Goal: Task Accomplishment & Management: Complete application form

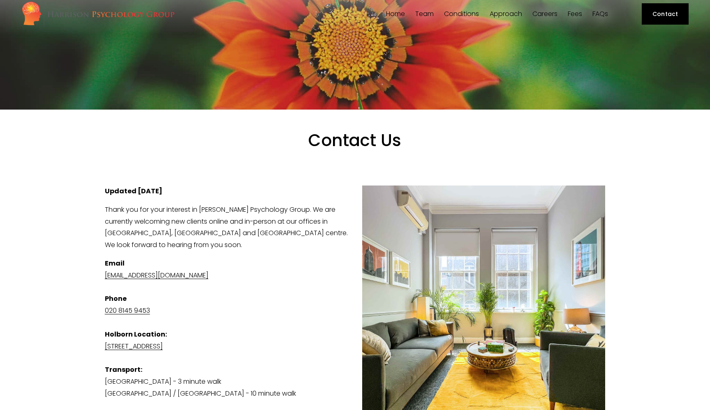
scroll to position [26, 0]
click at [169, 272] on link "[EMAIL_ADDRESS][DOMAIN_NAME]" at bounding box center [157, 274] width 104 height 9
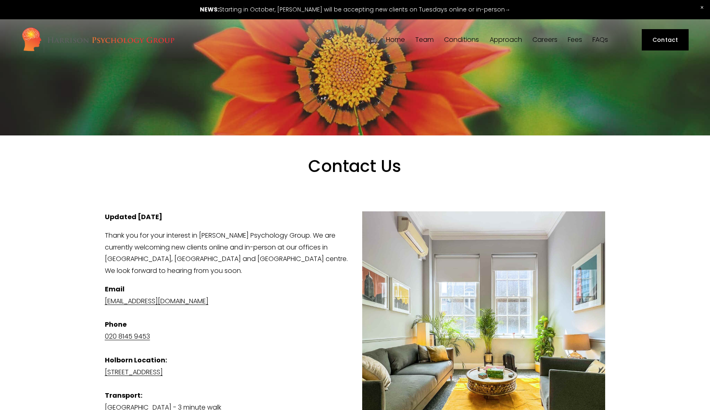
scroll to position [0, 0]
click at [0, 0] on span "[PERSON_NAME]" at bounding box center [0, 0] width 0 height 0
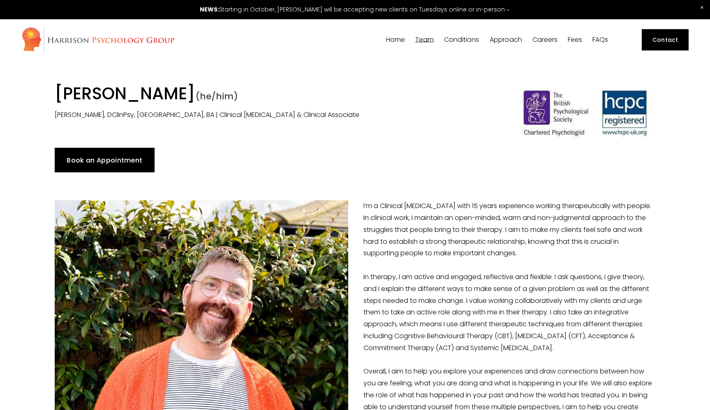
click at [0, 0] on span "[PERSON_NAME]" at bounding box center [0, 0] width 0 height 0
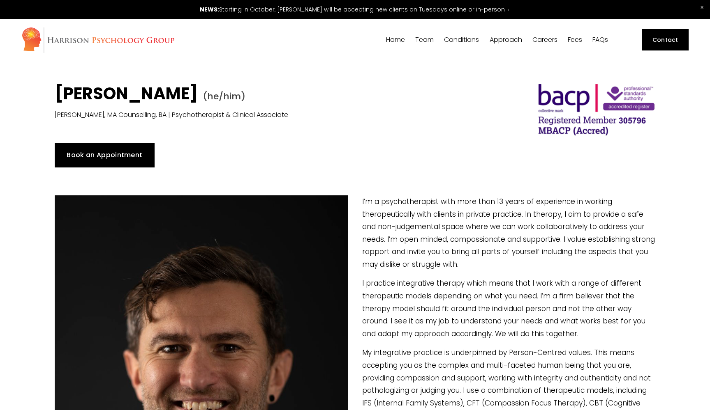
type input "22.68"
click at [0, 0] on span "Dr [PERSON_NAME]" at bounding box center [0, 0] width 0 height 0
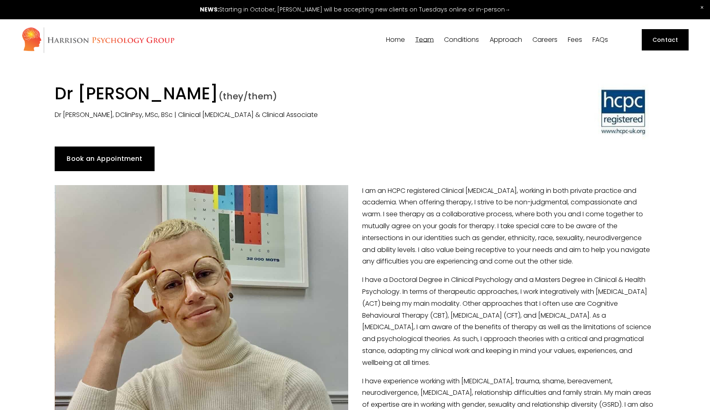
click at [0, 0] on span "[PERSON_NAME]" at bounding box center [0, 0] width 0 height 0
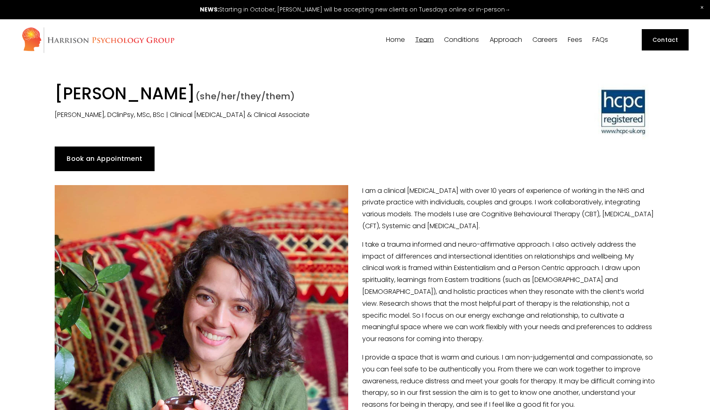
click at [0, 0] on span "[PERSON_NAME]" at bounding box center [0, 0] width 0 height 0
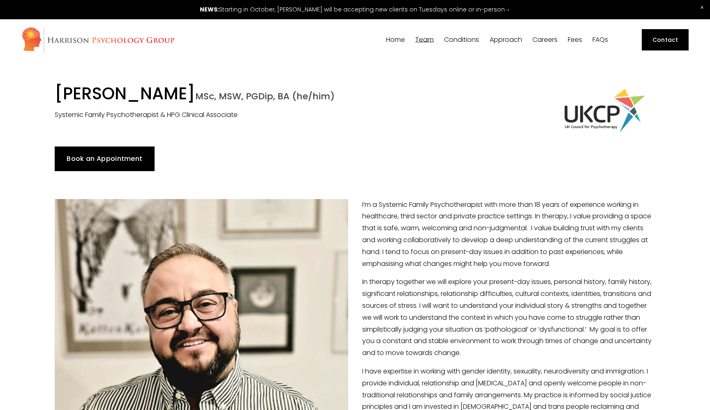
click at [0, 0] on span "[PERSON_NAME]" at bounding box center [0, 0] width 0 height 0
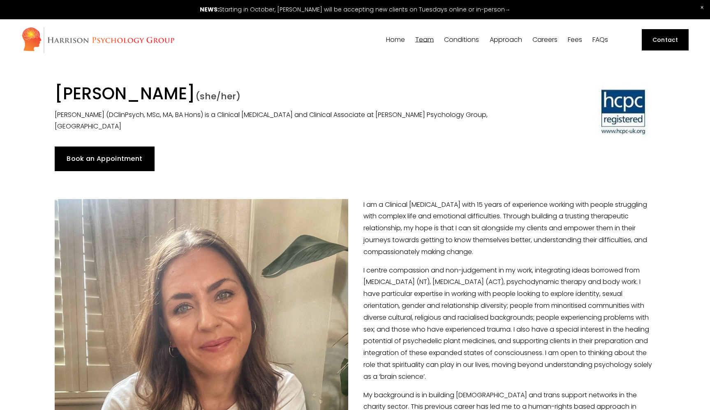
click at [0, 0] on span "[PERSON_NAME]" at bounding box center [0, 0] width 0 height 0
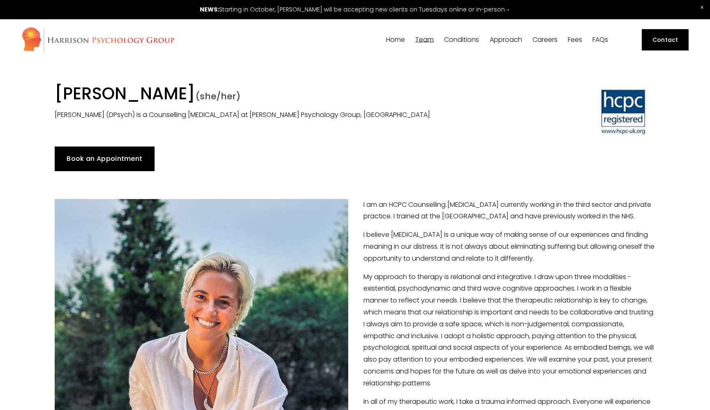
click at [0, 0] on span "[PERSON_NAME]" at bounding box center [0, 0] width 0 height 0
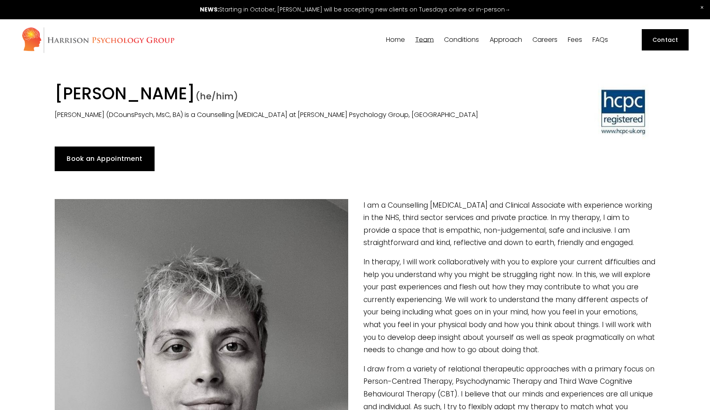
click at [0, 0] on span "Dr [PERSON_NAME]" at bounding box center [0, 0] width 0 height 0
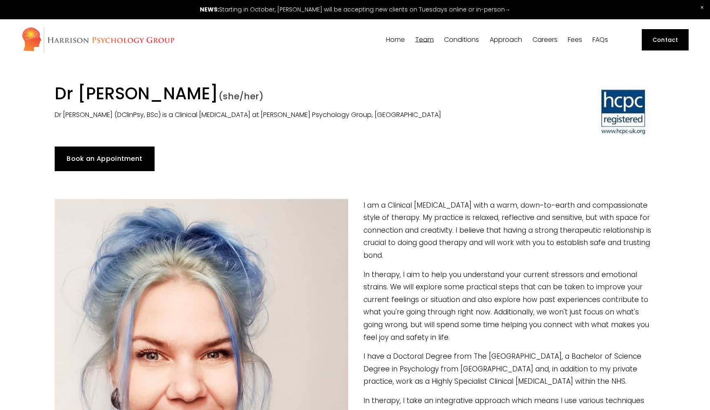
click at [0, 0] on span "[PERSON_NAME]" at bounding box center [0, 0] width 0 height 0
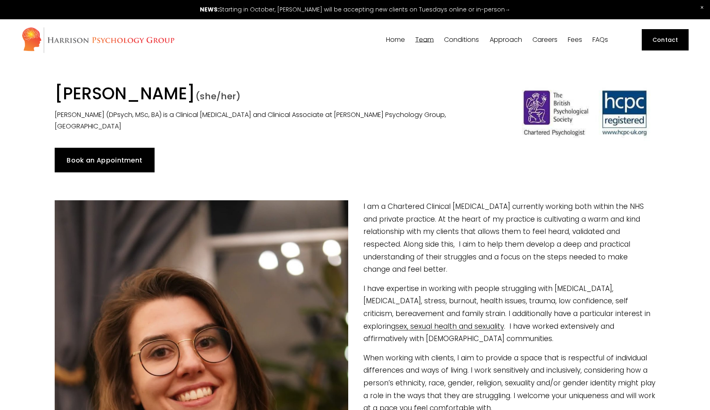
click at [0, 0] on span "[PERSON_NAME]" at bounding box center [0, 0] width 0 height 0
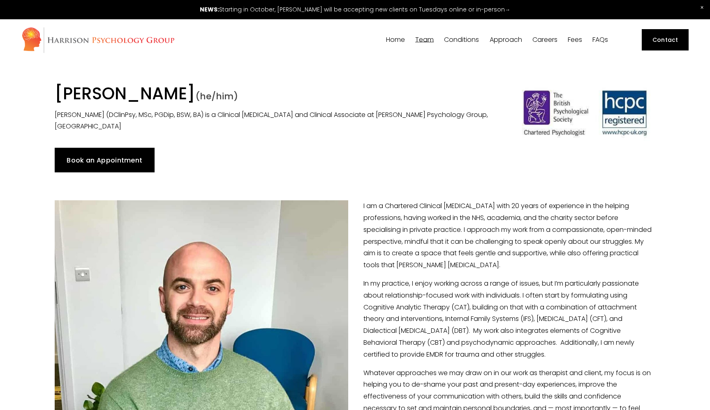
click at [0, 0] on span "[PERSON_NAME]" at bounding box center [0, 0] width 0 height 0
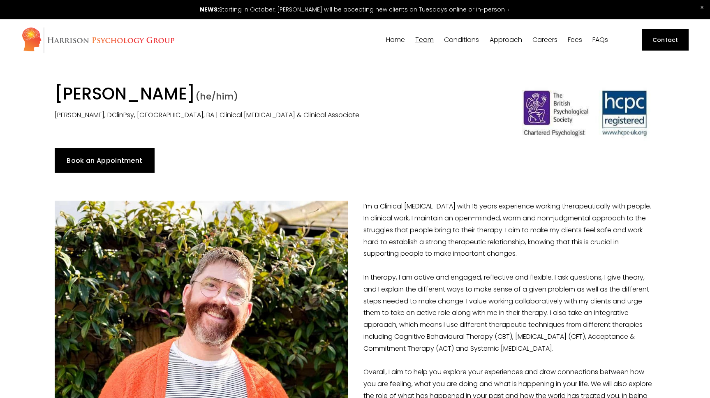
click at [0, 0] on span "[PERSON_NAME]" at bounding box center [0, 0] width 0 height 0
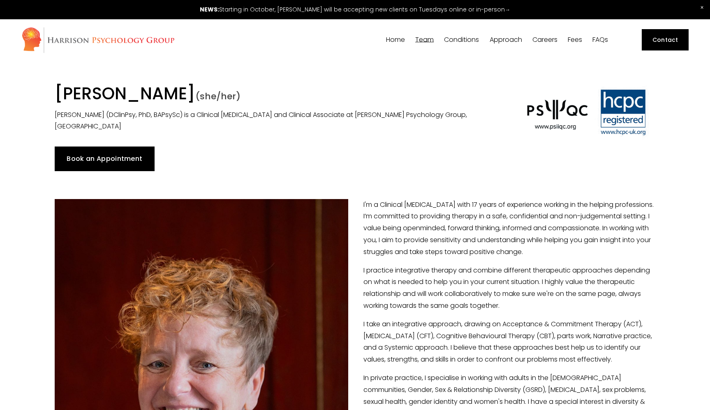
click at [0, 0] on span "[PERSON_NAME]" at bounding box center [0, 0] width 0 height 0
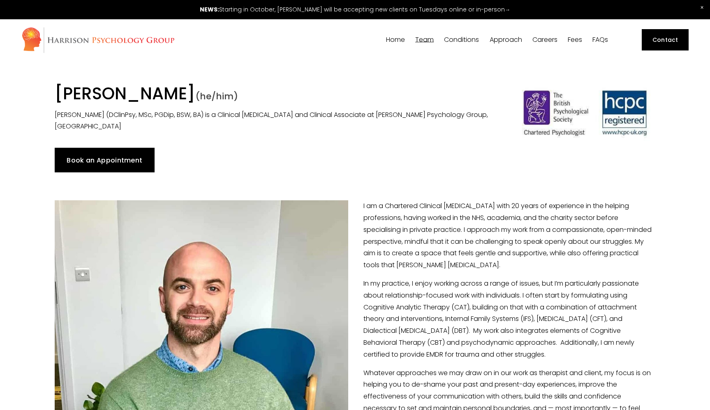
click at [0, 0] on span "[PERSON_NAME]" at bounding box center [0, 0] width 0 height 0
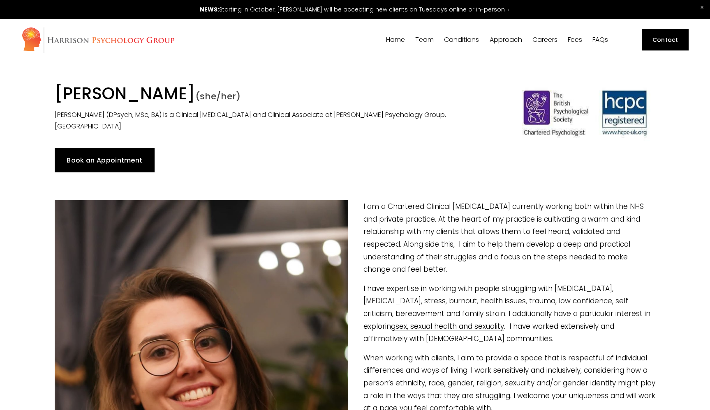
click at [0, 0] on span "[PERSON_NAME]" at bounding box center [0, 0] width 0 height 0
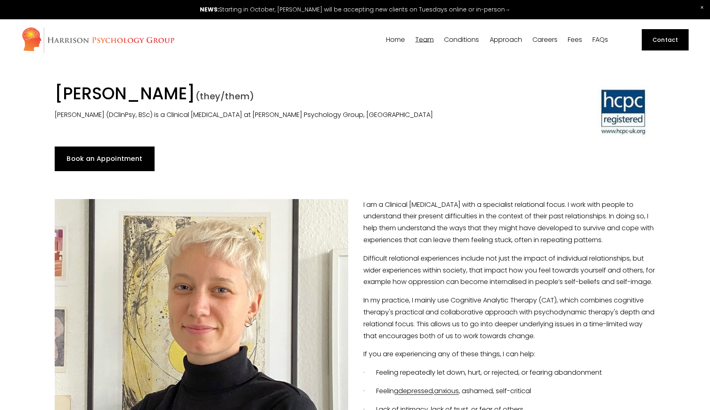
click at [0, 0] on span "Dr [PERSON_NAME]" at bounding box center [0, 0] width 0 height 0
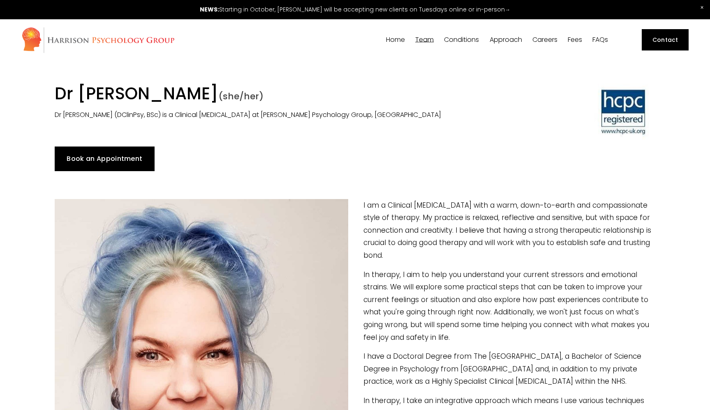
click at [0, 0] on span "[PERSON_NAME]" at bounding box center [0, 0] width 0 height 0
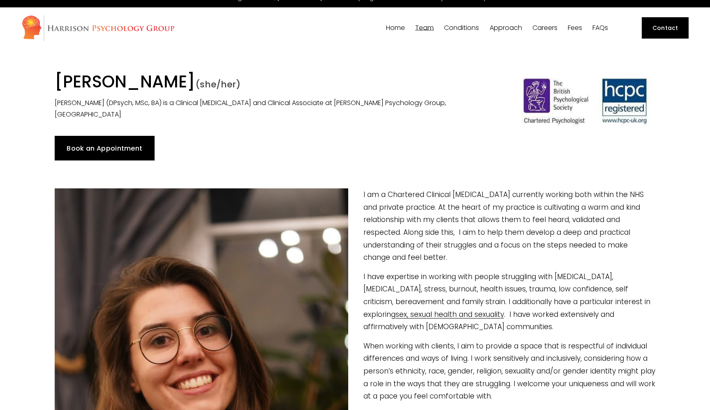
scroll to position [0, 0]
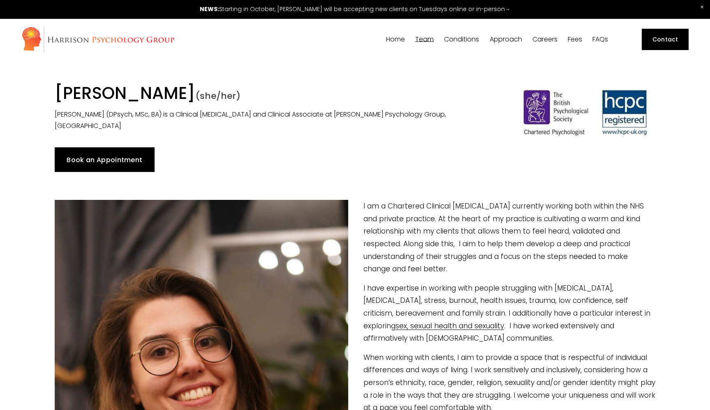
click at [0, 0] on span "[PERSON_NAME]" at bounding box center [0, 0] width 0 height 0
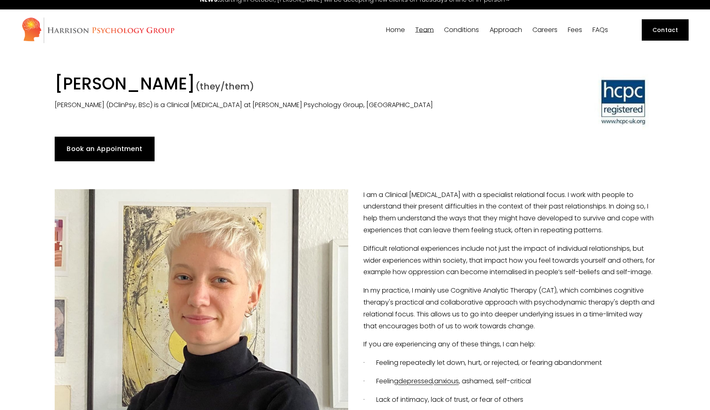
scroll to position [12, 0]
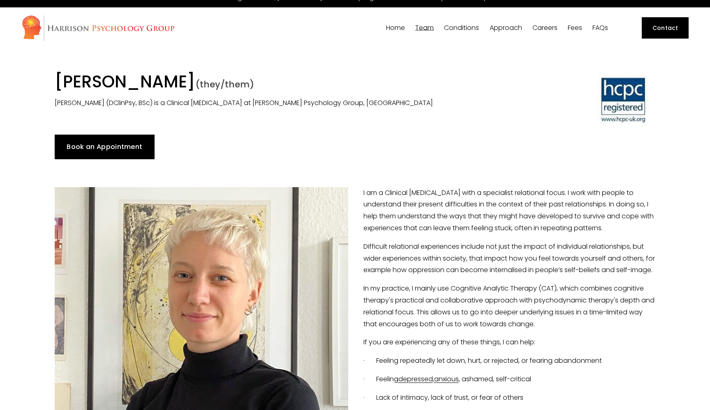
click at [0, 0] on span "Dr [PERSON_NAME]" at bounding box center [0, 0] width 0 height 0
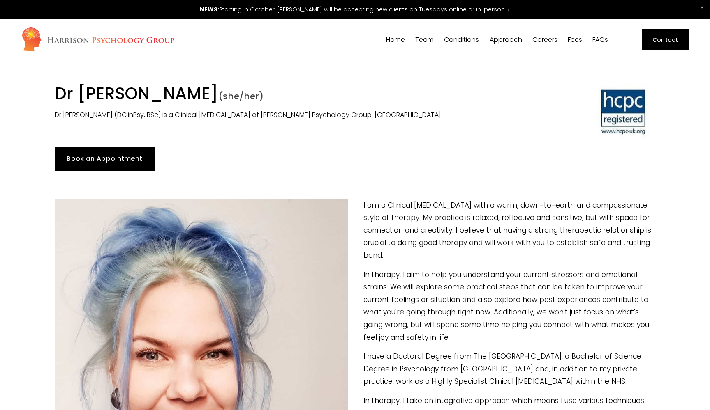
click at [0, 0] on span "[PERSON_NAME]" at bounding box center [0, 0] width 0 height 0
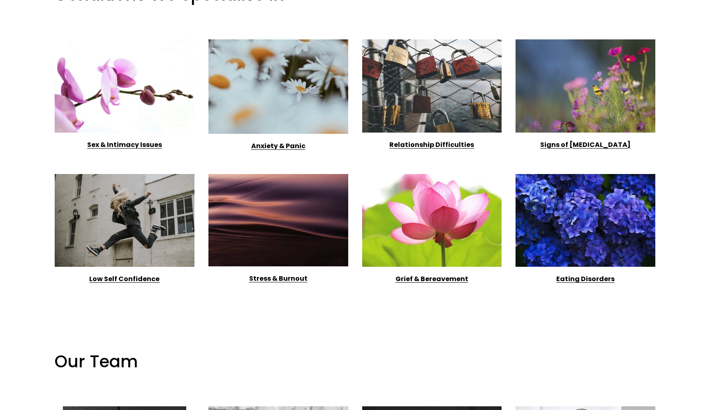
scroll to position [989, 0]
click at [144, 144] on strong "Sex & Intimacy Issues" at bounding box center [124, 144] width 75 height 9
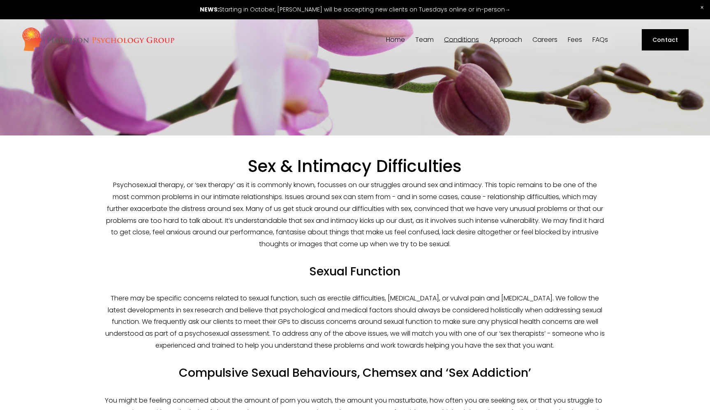
click at [576, 38] on link "Fees" at bounding box center [574, 40] width 14 height 8
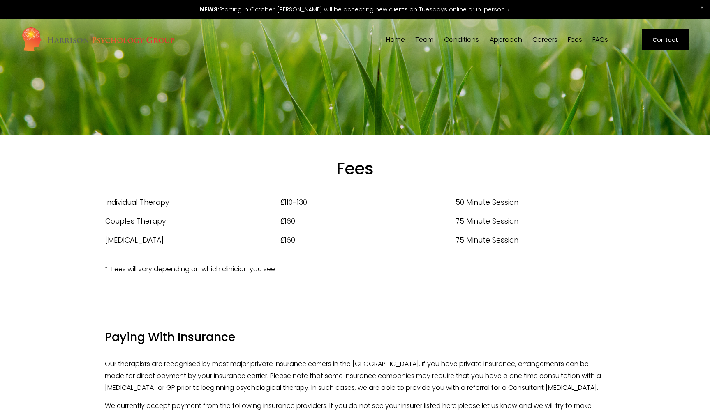
click at [0, 0] on span "[PERSON_NAME]" at bounding box center [0, 0] width 0 height 0
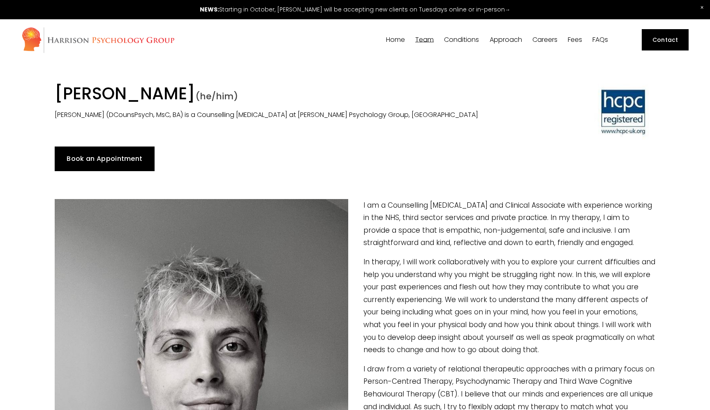
click at [402, 37] on link "Home" at bounding box center [395, 40] width 19 height 8
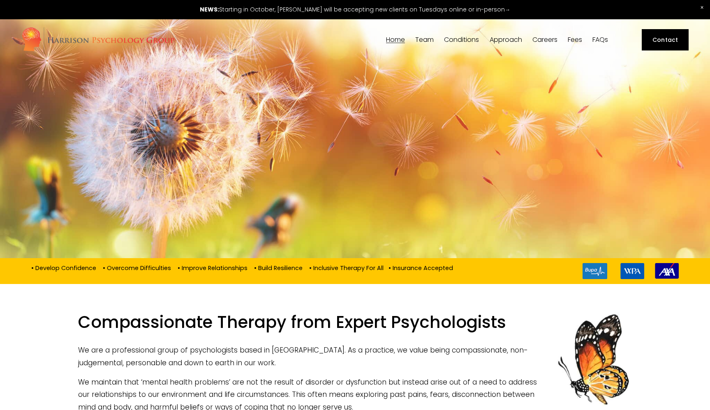
click at [662, 37] on link "Contact" at bounding box center [664, 39] width 47 height 21
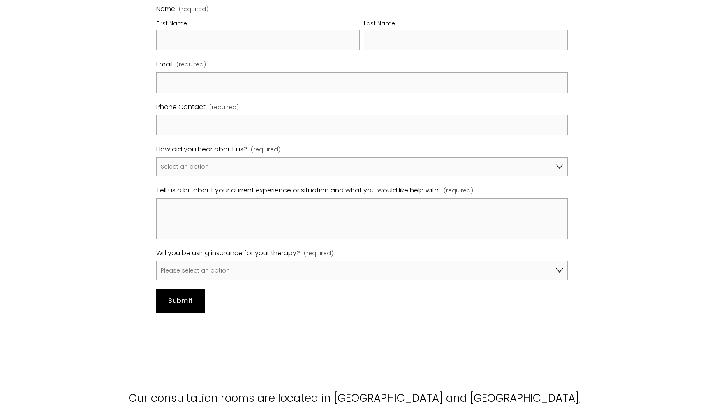
scroll to position [535, 0]
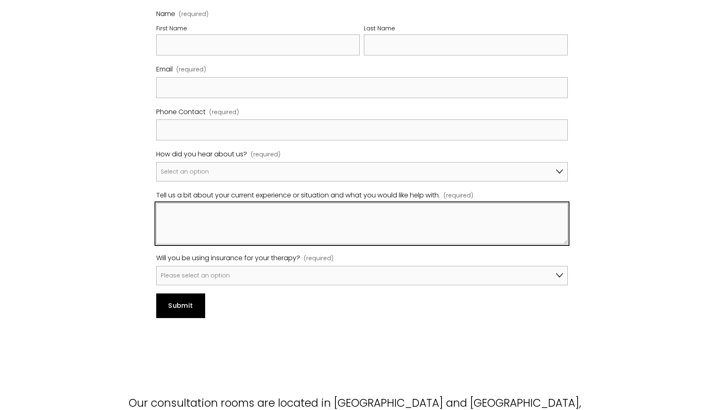
click at [303, 214] on textarea "Tell us a bit about your current experience or situation and what you would lik…" at bounding box center [361, 223] width 411 height 41
click at [161, 206] on textarea "Sex and Intimacy issues & relationship difficulties." at bounding box center [361, 223] width 411 height 41
type textarea "Hi! Sex and Intimacy issues & relationship difficulties."
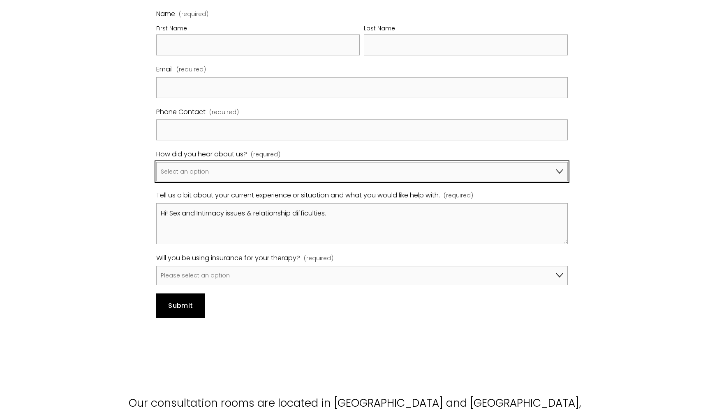
select select "A friend/family member told me about you"
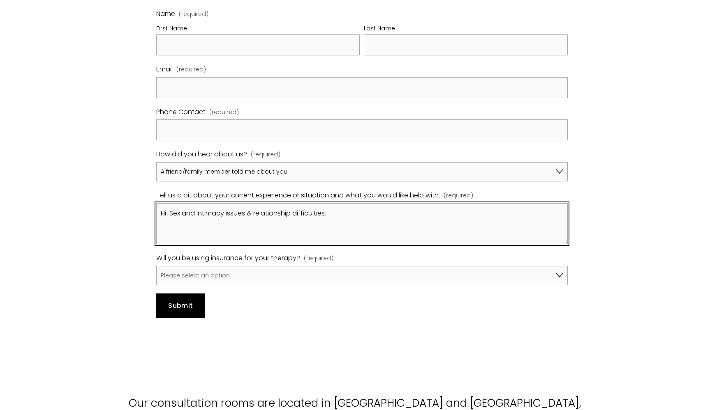
click at [194, 203] on textarea "Hi! Sex and Intimacy issues & relationship difficulties." at bounding box center [361, 223] width 411 height 41
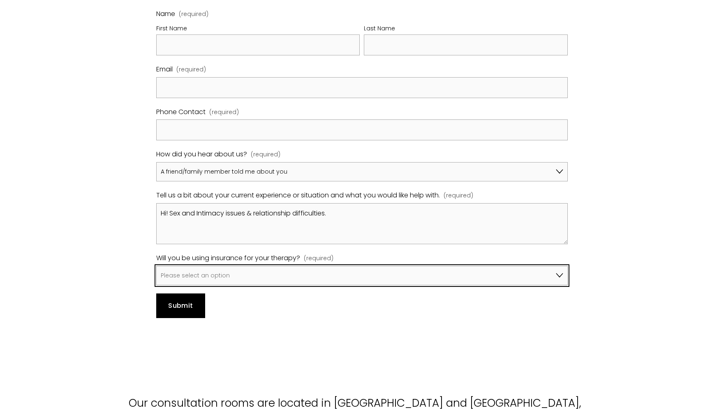
select select "No, I won't be using insurance"
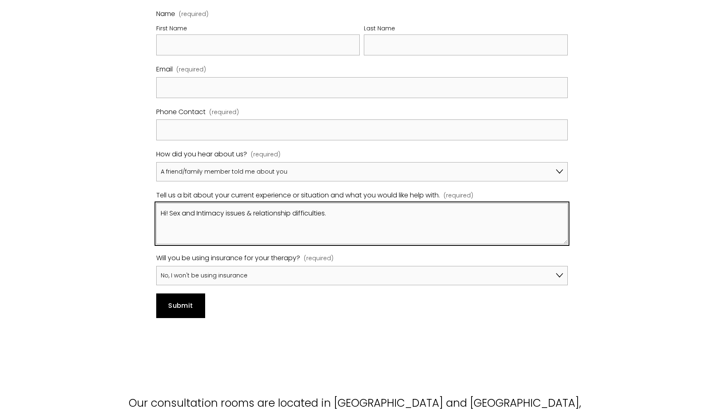
click at [226, 214] on textarea "Hi! Sex and Intimacy issues & relationship difficulties." at bounding box center [361, 223] width 411 height 41
click at [170, 203] on textarea "Hi! Sex and Intimacy issues & relationship difficulties." at bounding box center [361, 223] width 411 height 41
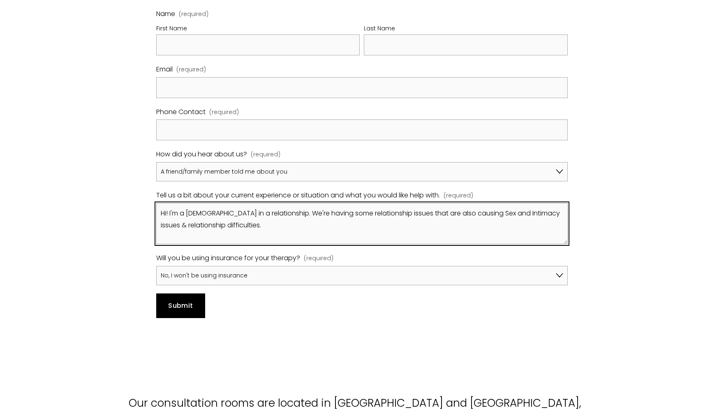
drag, startPoint x: 471, startPoint y: 202, endPoint x: 399, endPoint y: 205, distance: 72.0
click at [399, 205] on textarea "Hi! I'm a [DEMOGRAPHIC_DATA] in a relationship. We're having some relationship …" at bounding box center [361, 223] width 411 height 41
click at [411, 208] on textarea "Hi! I'm a [DEMOGRAPHIC_DATA] in a relationship. We're having some relationship …" at bounding box center [361, 223] width 411 height 41
drag, startPoint x: 497, startPoint y: 211, endPoint x: 530, endPoint y: 202, distance: 34.0
click at [530, 203] on textarea "Hi! I'm a [DEMOGRAPHIC_DATA] in a relationship. We're having some relationship …" at bounding box center [361, 223] width 411 height 41
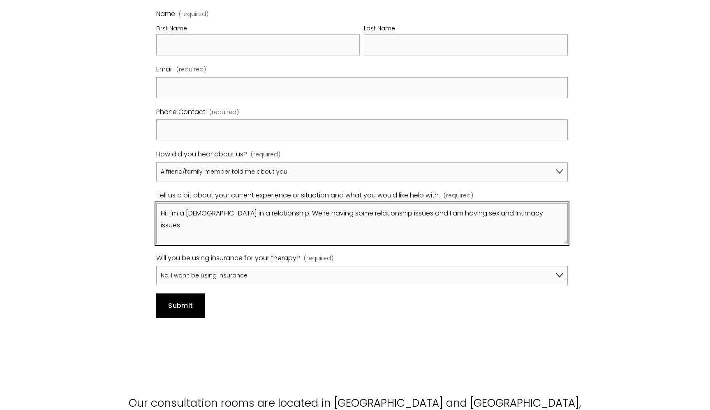
click at [482, 203] on textarea "Hi! I'm a [DEMOGRAPHIC_DATA] in a relationship. We're having some relationship …" at bounding box center [361, 223] width 411 height 41
click at [484, 203] on textarea "Hi! I'm a [DEMOGRAPHIC_DATA] in a relationship. We're having some relationship …" at bounding box center [361, 223] width 411 height 41
click at [548, 203] on textarea "Hi! I'm a [DEMOGRAPHIC_DATA] in a relationship. We're having some relationship …" at bounding box center [361, 223] width 411 height 41
drag, startPoint x: 433, startPoint y: 214, endPoint x: 265, endPoint y: 216, distance: 167.2
click at [265, 216] on textarea "Hi! I'm a [DEMOGRAPHIC_DATA] in a relationship. We're having some relationship …" at bounding box center [361, 223] width 411 height 41
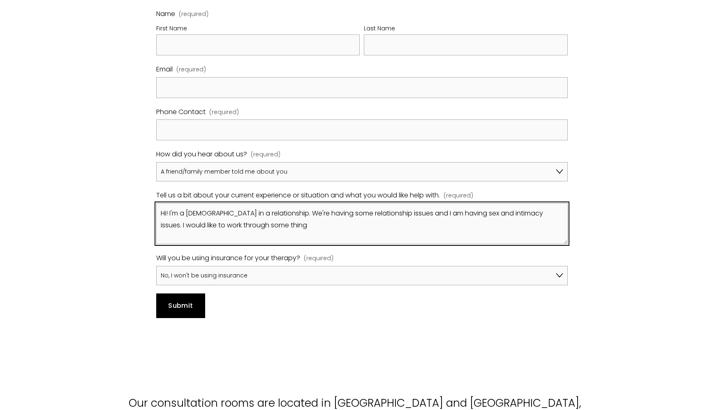
drag, startPoint x: 480, startPoint y: 210, endPoint x: 532, endPoint y: 201, distance: 52.8
click at [532, 203] on textarea "Hi! I'm a [DEMOGRAPHIC_DATA] in a relationship. We're having some relationship …" at bounding box center [361, 223] width 411 height 41
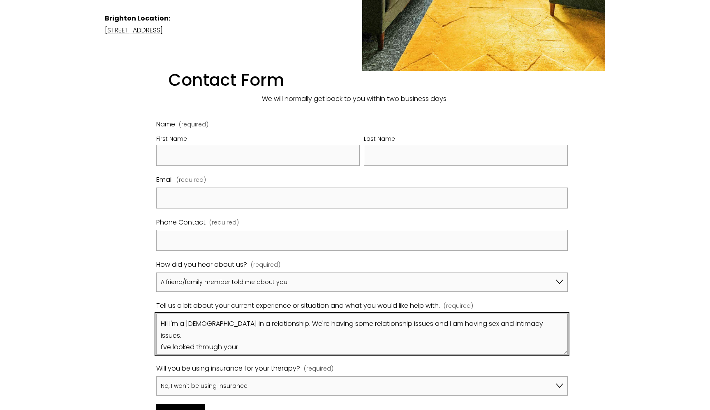
scroll to position [445, 0]
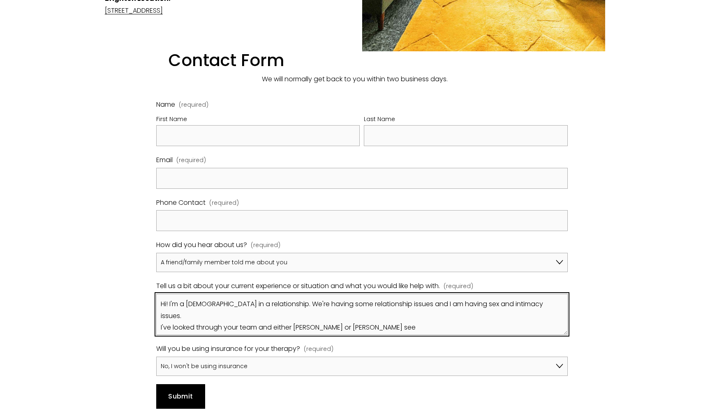
drag, startPoint x: 293, startPoint y: 305, endPoint x: 273, endPoint y: 307, distance: 19.4
click at [273, 307] on textarea "Hi! I'm a [DEMOGRAPHIC_DATA] in a relationship. We're having some relationship …" at bounding box center [361, 314] width 411 height 41
drag, startPoint x: 372, startPoint y: 305, endPoint x: 355, endPoint y: 305, distance: 17.3
click at [355, 305] on textarea "Hi! I'm a [DEMOGRAPHIC_DATA] in a relationship. We're having some relationship …" at bounding box center [361, 314] width 411 height 41
click at [314, 305] on textarea "Hi! I'm a [DEMOGRAPHIC_DATA] in a relationship. We're having some relationship …" at bounding box center [361, 314] width 411 height 41
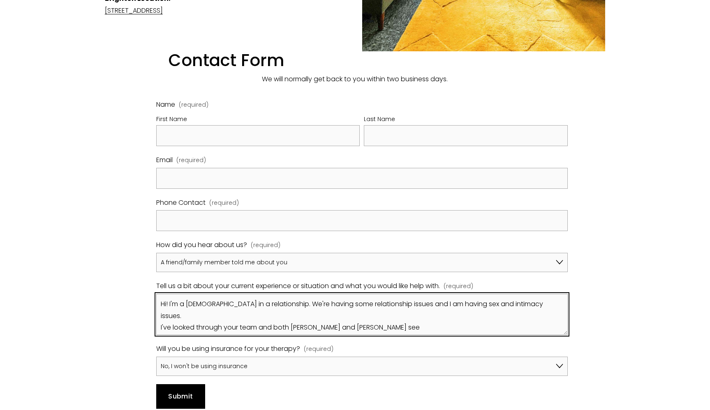
click at [378, 310] on textarea "Hi! I'm a [DEMOGRAPHIC_DATA] in a relationship. We're having some relationship …" at bounding box center [361, 314] width 411 height 41
click at [270, 294] on textarea "Hi! I'm a [DEMOGRAPHIC_DATA] in a relationship. We're having some relationship …" at bounding box center [361, 314] width 411 height 41
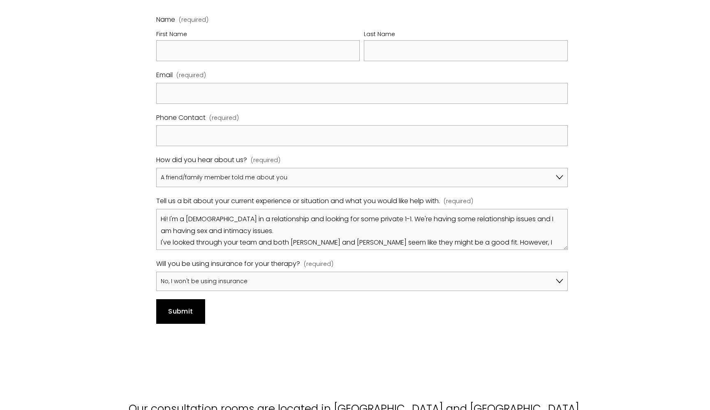
scroll to position [505, 0]
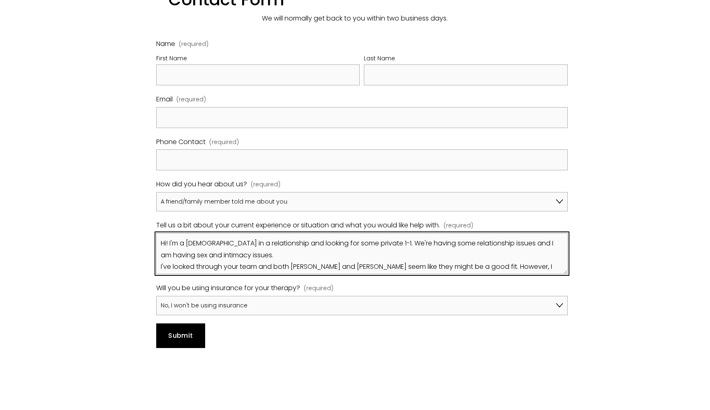
click at [352, 233] on textarea "Hi! I'm a [DEMOGRAPHIC_DATA] in a relationship and looking for some private 1-1…" at bounding box center [361, 253] width 411 height 41
drag, startPoint x: 374, startPoint y: 233, endPoint x: 343, endPoint y: 233, distance: 31.6
click at [343, 233] on textarea "Hi! I'm a [DEMOGRAPHIC_DATA] in a relationship and looking for some private 1-1…" at bounding box center [361, 253] width 411 height 41
drag, startPoint x: 424, startPoint y: 235, endPoint x: 403, endPoint y: 235, distance: 21.8
click at [403, 235] on textarea "Hi! I'm a [DEMOGRAPHIC_DATA] in a relationship and looking for some individual …" at bounding box center [361, 253] width 411 height 41
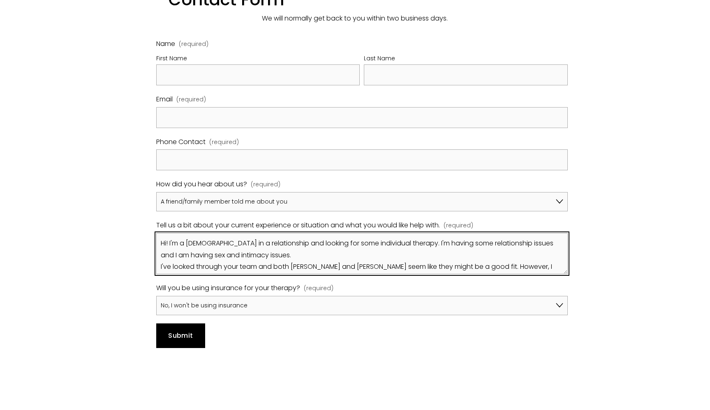
click at [426, 248] on textarea "Hi! I'm a [DEMOGRAPHIC_DATA] in a relationship and looking for some individual …" at bounding box center [361, 253] width 411 height 41
drag, startPoint x: 552, startPoint y: 234, endPoint x: 538, endPoint y: 234, distance: 14.0
click at [538, 234] on textarea "Hi! I'm a [DEMOGRAPHIC_DATA] in a relationship and looking for some individual …" at bounding box center [361, 253] width 411 height 41
drag, startPoint x: 534, startPoint y: 233, endPoint x: 566, endPoint y: 233, distance: 32.5
click at [566, 233] on textarea "Hi! I'm a [DEMOGRAPHIC_DATA] in a relationship and looking for some individual …" at bounding box center [361, 253] width 411 height 41
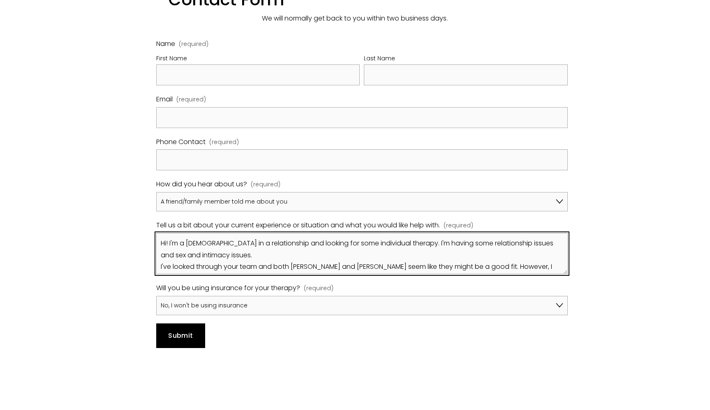
click at [217, 244] on textarea "Hi! I'm a [DEMOGRAPHIC_DATA] in a relationship and looking for some individual …" at bounding box center [361, 253] width 411 height 41
click at [230, 233] on textarea "Hi! I'm a [DEMOGRAPHIC_DATA] in a relationship and looking for some individual …" at bounding box center [361, 253] width 411 height 41
click at [290, 240] on textarea "Hi! I'm a [DEMOGRAPHIC_DATA] in an open relationship and looking for some indiv…" at bounding box center [361, 253] width 411 height 41
click at [327, 249] on textarea "Hi! I'm a [DEMOGRAPHIC_DATA] in an open relationship and looking for some indiv…" at bounding box center [361, 253] width 411 height 41
click at [224, 233] on textarea "Hi! I'm a [DEMOGRAPHIC_DATA] in an open relationship and looking for some indiv…" at bounding box center [361, 253] width 411 height 41
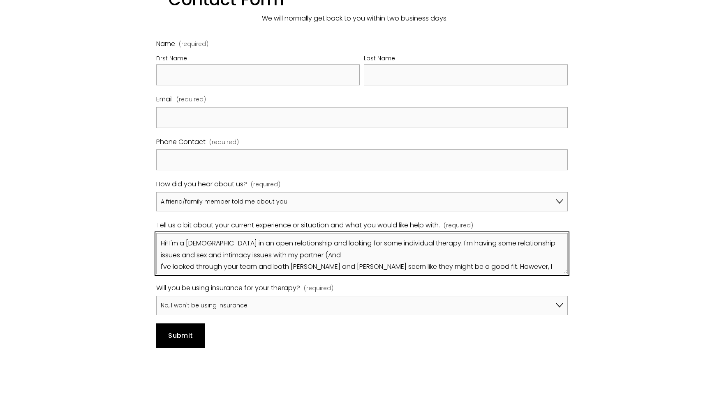
drag, startPoint x: 318, startPoint y: 245, endPoint x: 293, endPoint y: 245, distance: 25.5
click at [293, 245] on textarea "Hi! I'm a [DEMOGRAPHIC_DATA] in an open relationship and looking for some indiv…" at bounding box center [361, 253] width 411 height 41
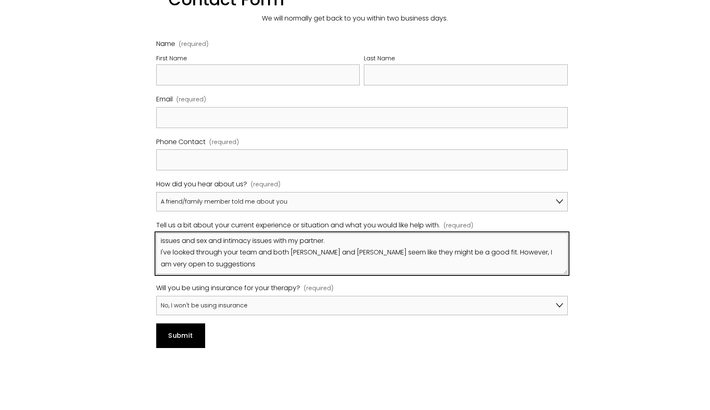
scroll to position [14, 0]
click at [471, 242] on textarea "Hi! I'm a [DEMOGRAPHIC_DATA] in an open relationship and looking for some indiv…" at bounding box center [361, 253] width 411 height 41
click at [473, 242] on textarea "Hi! I'm a [DEMOGRAPHIC_DATA] in an open relationship and looking for some indiv…" at bounding box center [361, 253] width 411 height 41
click at [417, 249] on textarea "Hi! I'm a [DEMOGRAPHIC_DATA] in an open relationship and looking for some indiv…" at bounding box center [361, 253] width 411 height 41
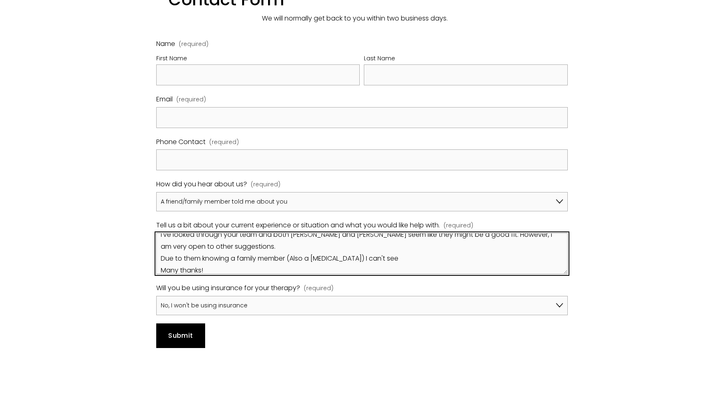
scroll to position [44, 0]
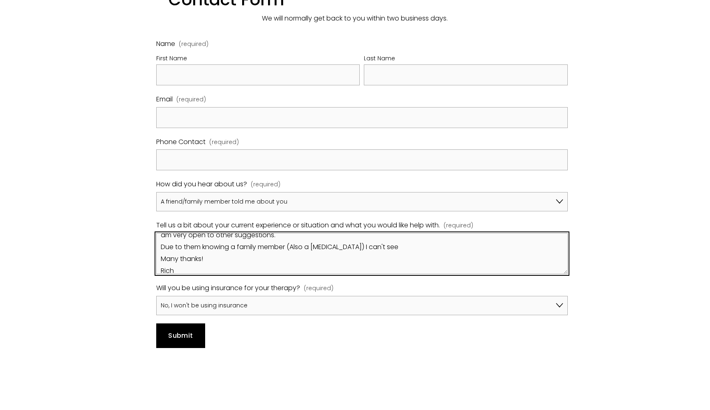
type textarea "Hi! I'm a [DEMOGRAPHIC_DATA] in an open relationship and looking for some indiv…"
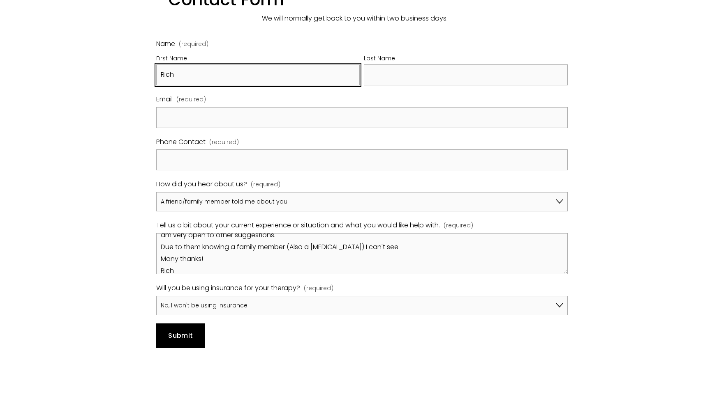
type input "Rich"
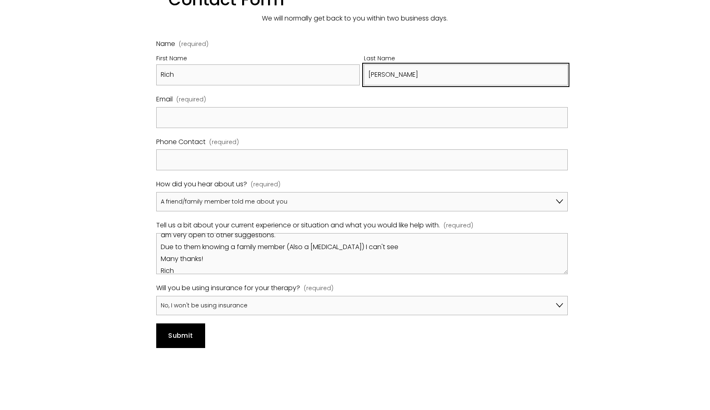
type input "[PERSON_NAME]"
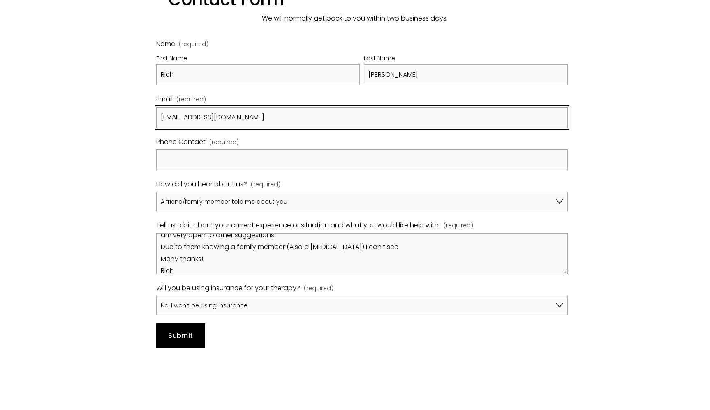
type input "[EMAIL_ADDRESS][DOMAIN_NAME]"
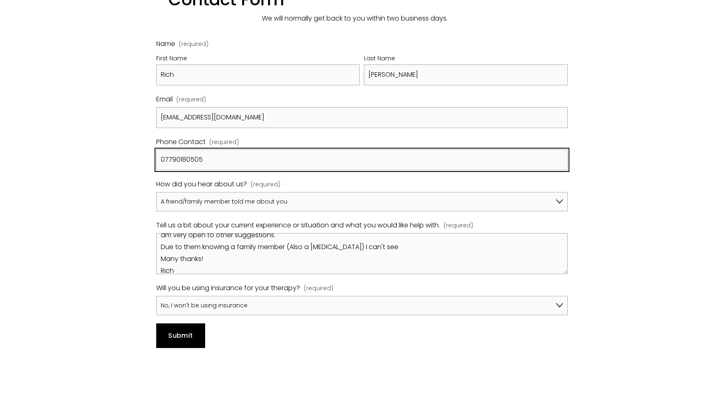
type input "07790180505"
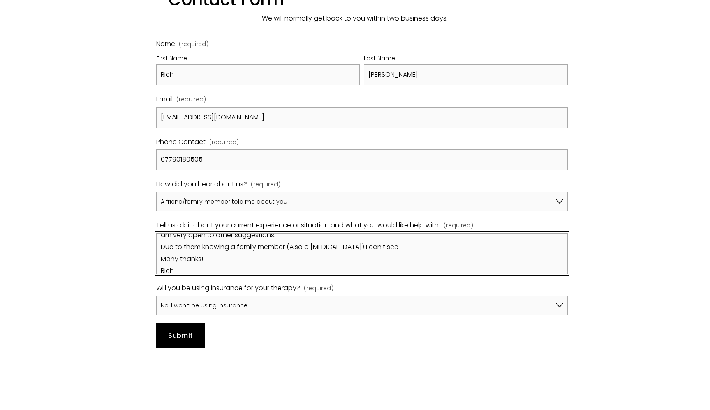
click at [298, 255] on textarea "Hi! I'm a [DEMOGRAPHIC_DATA] in an open relationship and looking for some indiv…" at bounding box center [361, 253] width 411 height 41
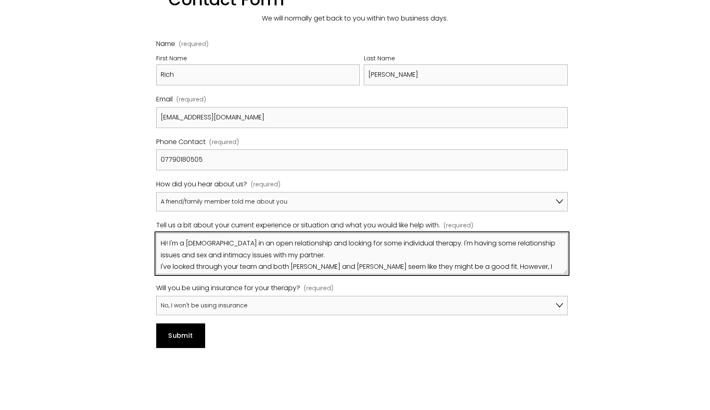
scroll to position [0, 0]
click at [305, 244] on textarea "Hi! I'm a [DEMOGRAPHIC_DATA] in an open relationship and looking for some indiv…" at bounding box center [361, 253] width 411 height 41
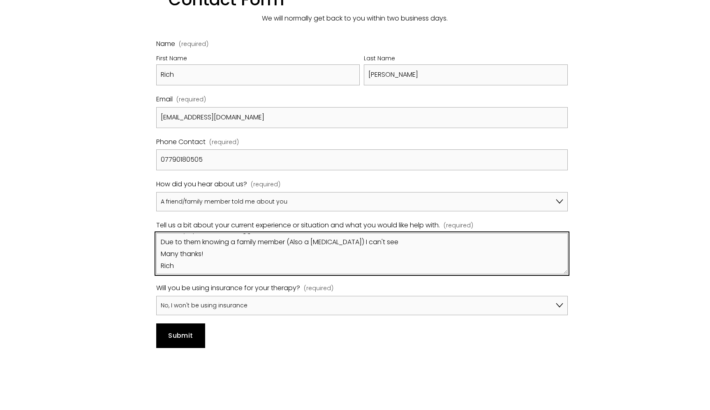
click at [367, 235] on textarea "Hi! I'm a [DEMOGRAPHIC_DATA] in an open relationship and looking for some indiv…" at bounding box center [361, 253] width 411 height 41
click at [305, 233] on textarea "Hi! I'm a [DEMOGRAPHIC_DATA] in an open relationship and looking for some indiv…" at bounding box center [361, 253] width 411 height 41
click at [406, 252] on textarea "Hi! I'm a [DEMOGRAPHIC_DATA] in an open relationship and looking for some indiv…" at bounding box center [361, 253] width 411 height 41
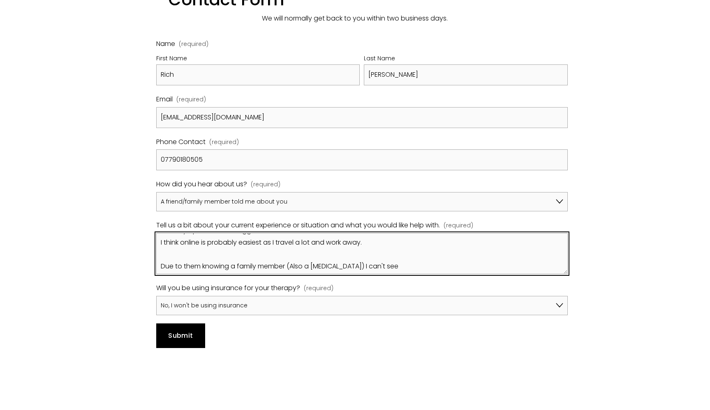
scroll to position [55, 0]
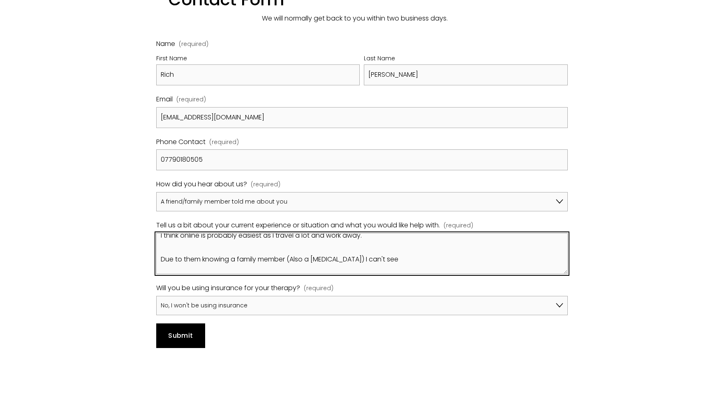
click at [161, 248] on textarea "Hi! I'm a [DEMOGRAPHIC_DATA] in an open relationship and looking for some indiv…" at bounding box center [361, 253] width 411 height 41
type textarea "Hi! I'm a [DEMOGRAPHIC_DATA] in an open relationship and looking for some indiv…"
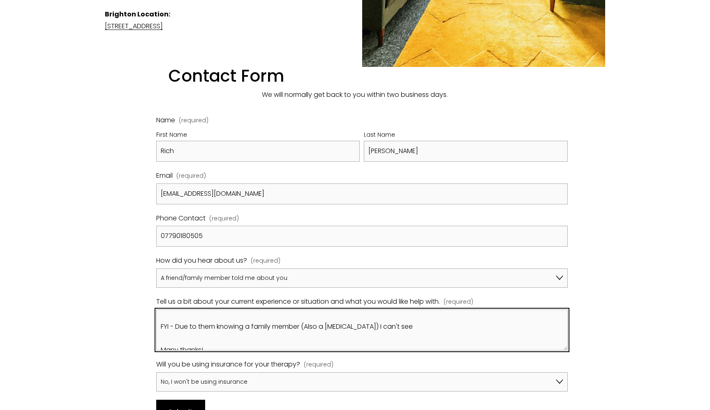
scroll to position [429, 0]
